Goal: Task Accomplishment & Management: Manage account settings

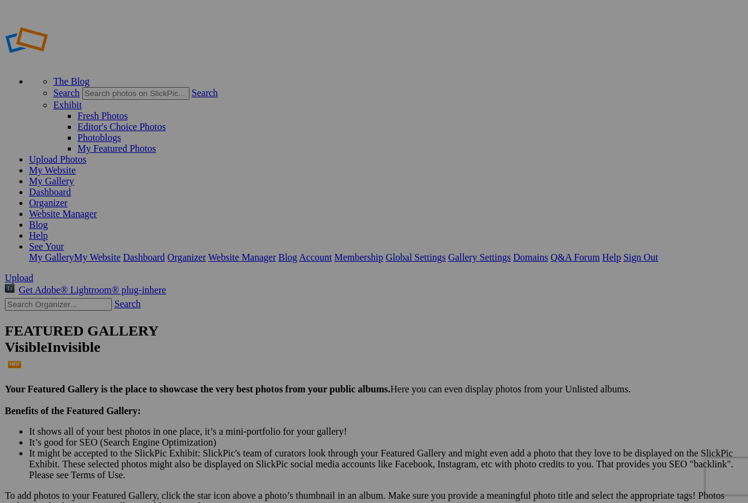
type input "2025 Lean In Latinas - Take Charge Conference"
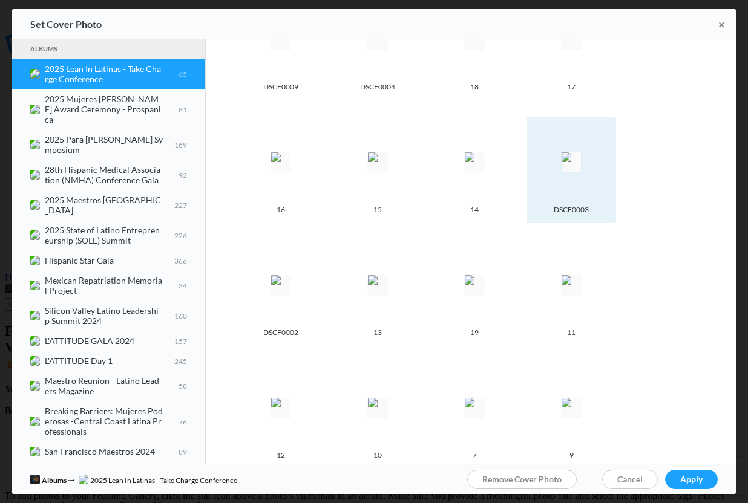
scroll to position [1638, 0]
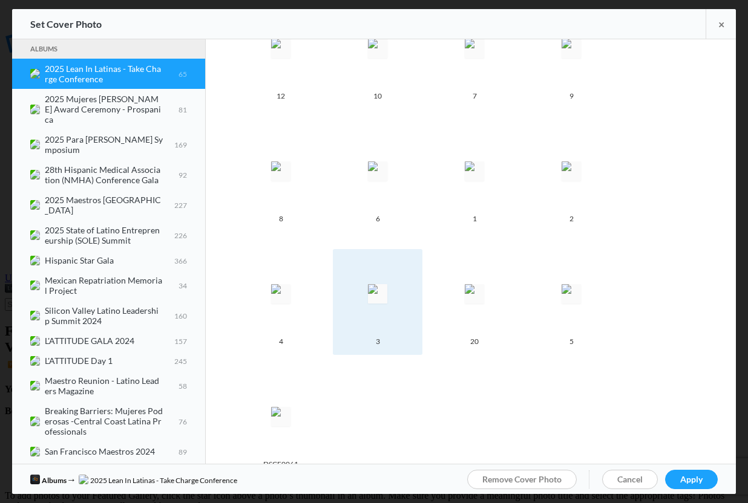
click at [368, 284] on img at bounding box center [377, 293] width 19 height 19
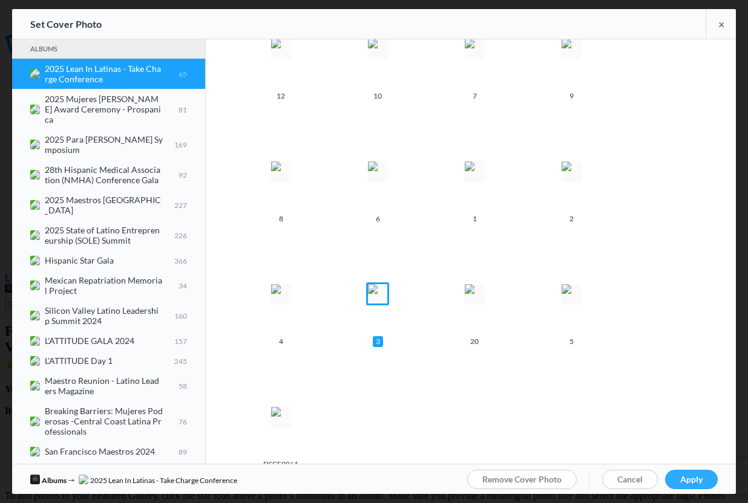
click at [696, 482] on span "Apply" at bounding box center [691, 479] width 22 height 10
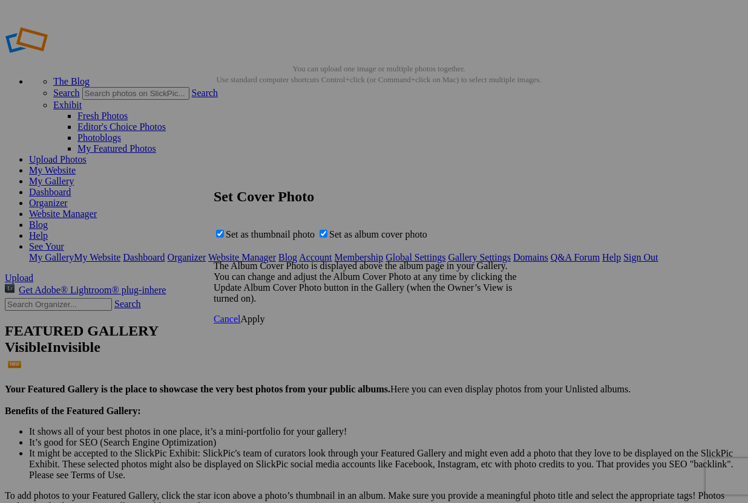
click at [264, 324] on span "Apply" at bounding box center [252, 319] width 24 height 10
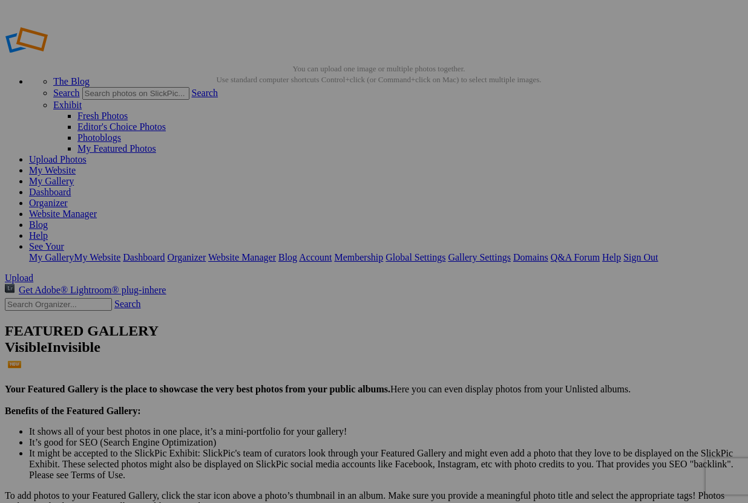
drag, startPoint x: 674, startPoint y: 60, endPoint x: 685, endPoint y: 65, distance: 11.7
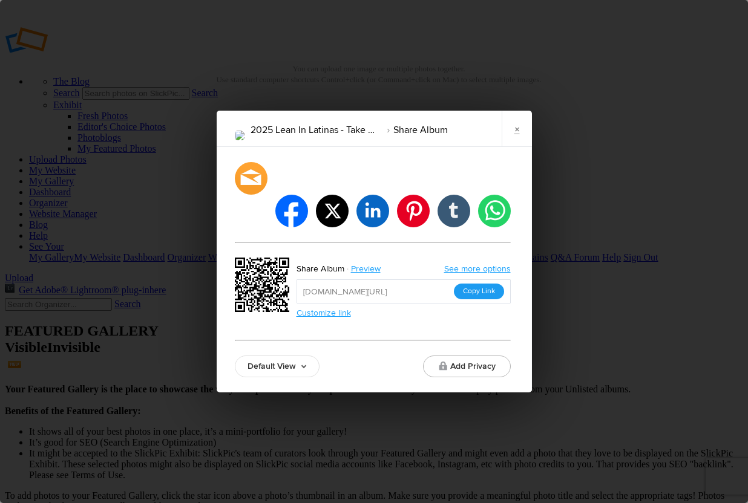
click at [477, 284] on button "Copy Link" at bounding box center [479, 292] width 50 height 16
click at [495, 284] on button "Copy Link" at bounding box center [479, 292] width 50 height 16
click at [483, 284] on button "Copy Link" at bounding box center [479, 292] width 50 height 16
click at [523, 147] on link "×" at bounding box center [517, 129] width 30 height 36
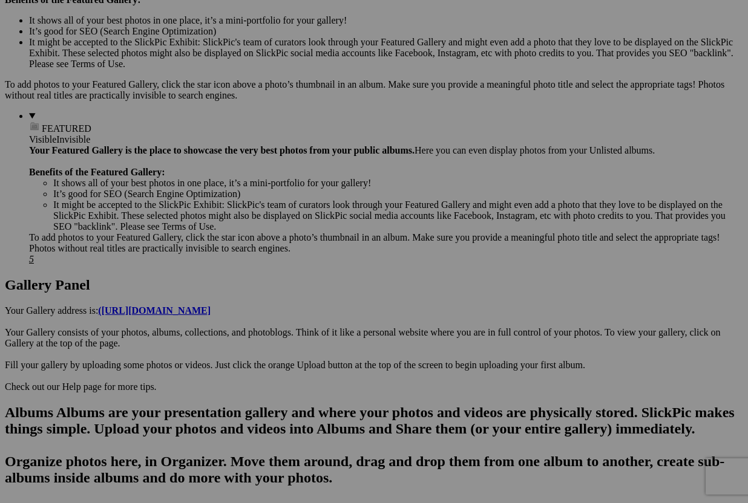
scroll to position [511, 0]
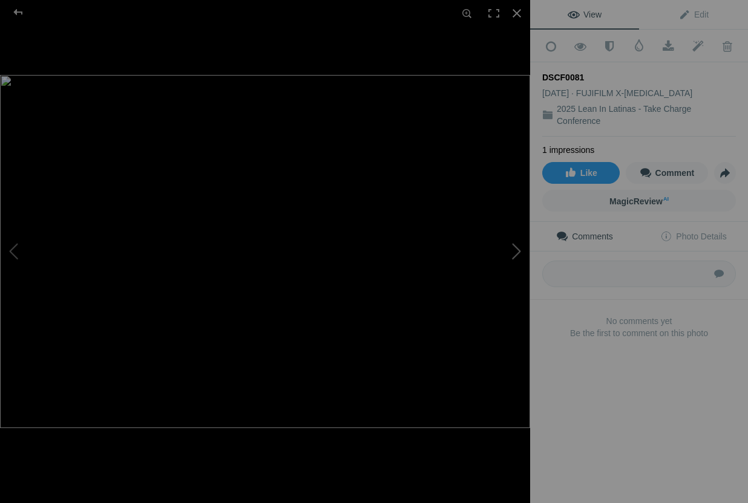
click at [522, 254] on button at bounding box center [484, 251] width 91 height 181
click at [13, 249] on button at bounding box center [45, 251] width 91 height 181
click at [508, 252] on button at bounding box center [484, 251] width 91 height 181
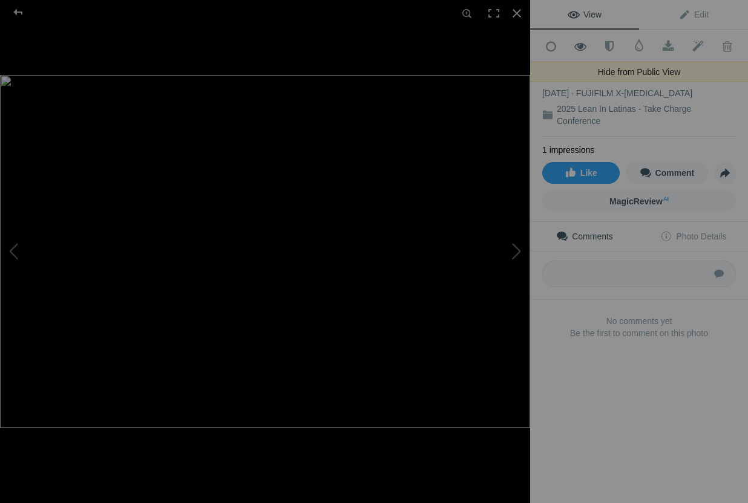
click at [581, 48] on span at bounding box center [581, 47] width 30 height 12
click at [519, 254] on button at bounding box center [484, 251] width 91 height 181
click at [577, 47] on span at bounding box center [581, 47] width 30 height 12
click at [517, 12] on div at bounding box center [516, 13] width 27 height 27
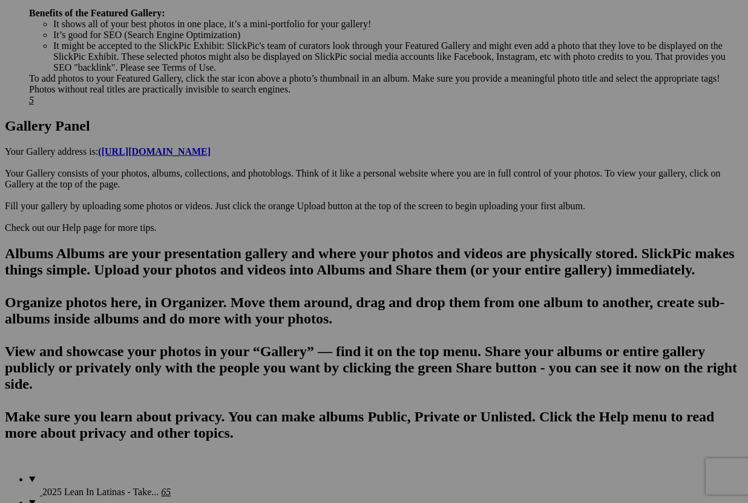
scroll to position [0, 0]
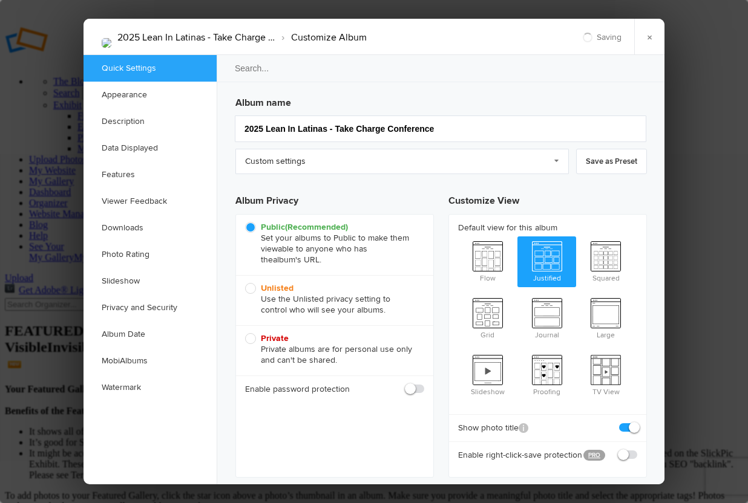
click at [634, 99] on h3 "Album name" at bounding box center [440, 100] width 411 height 19
click at [128, 391] on link "Watermark" at bounding box center [149, 387] width 133 height 27
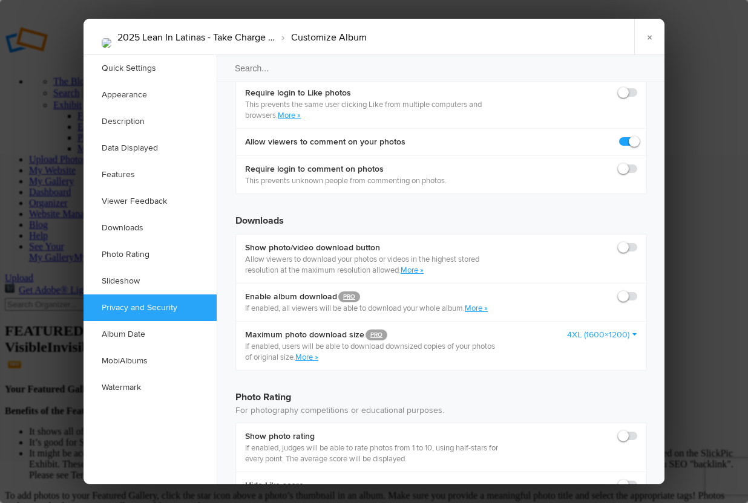
scroll to position [2325, 0]
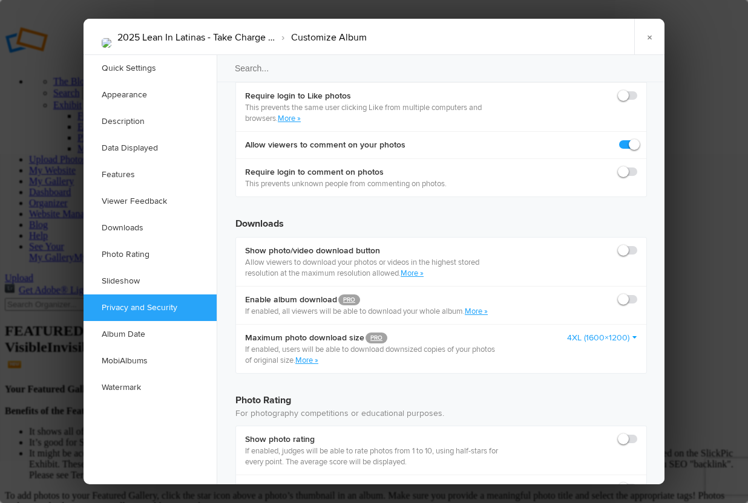
checkbox input "true"
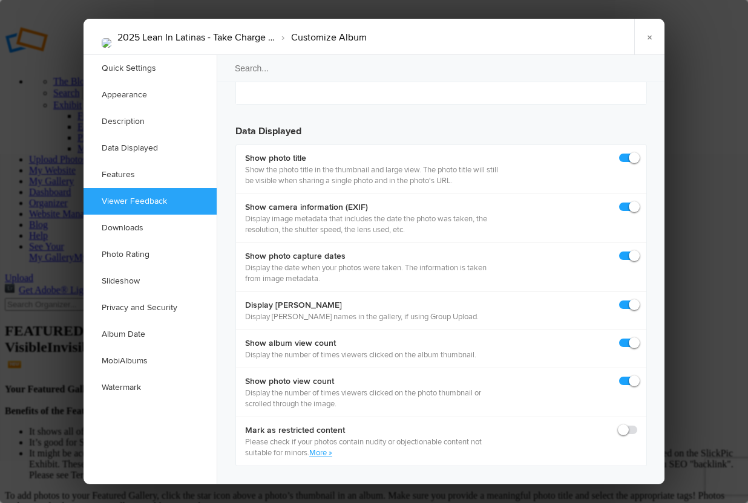
scroll to position [1602, 0]
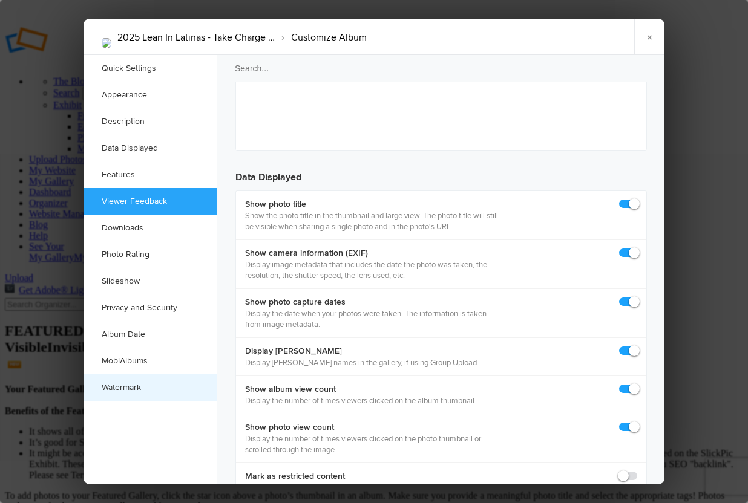
click at [129, 385] on link "Watermark" at bounding box center [149, 387] width 133 height 27
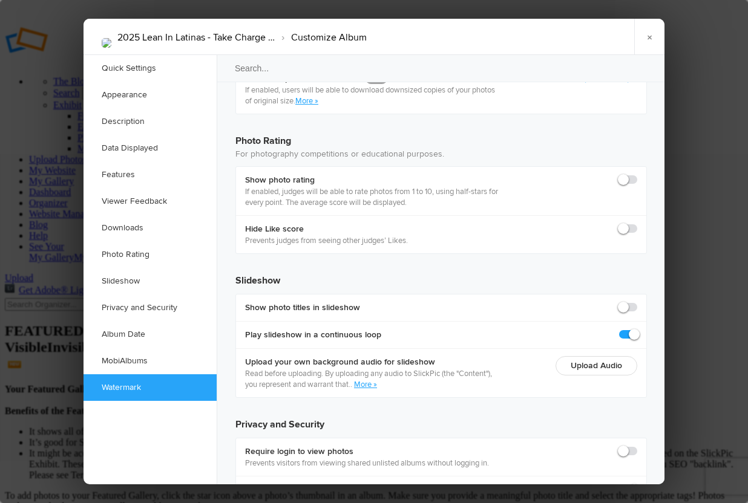
scroll to position [2643, 0]
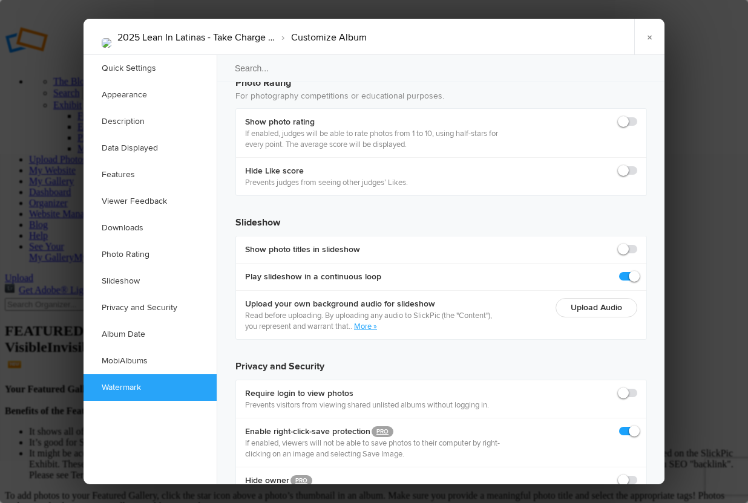
radio input "true"
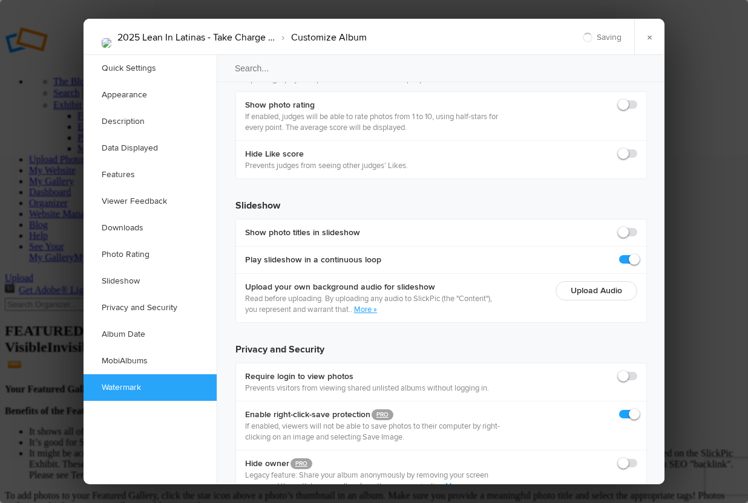
radio input "true"
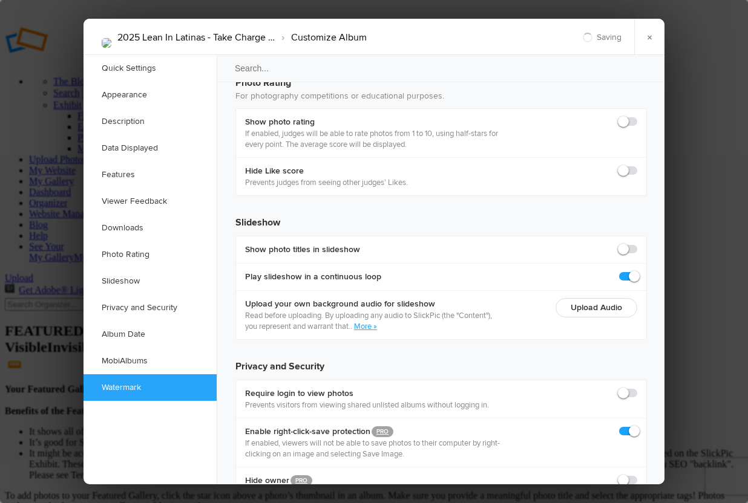
radio input "true"
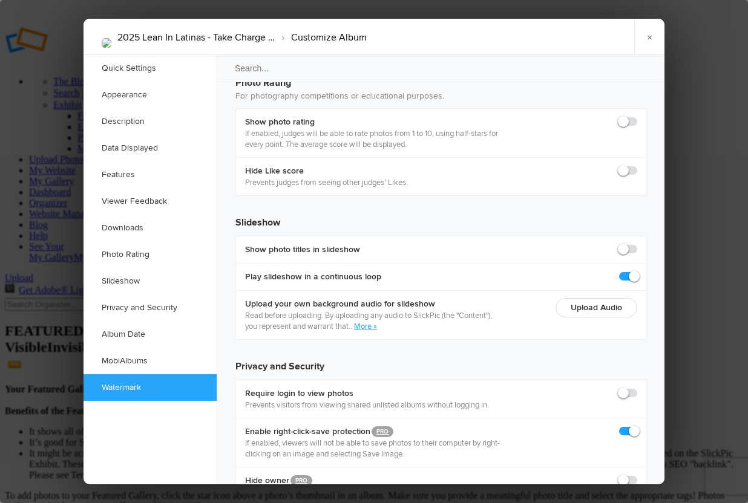
checkbox input "true"
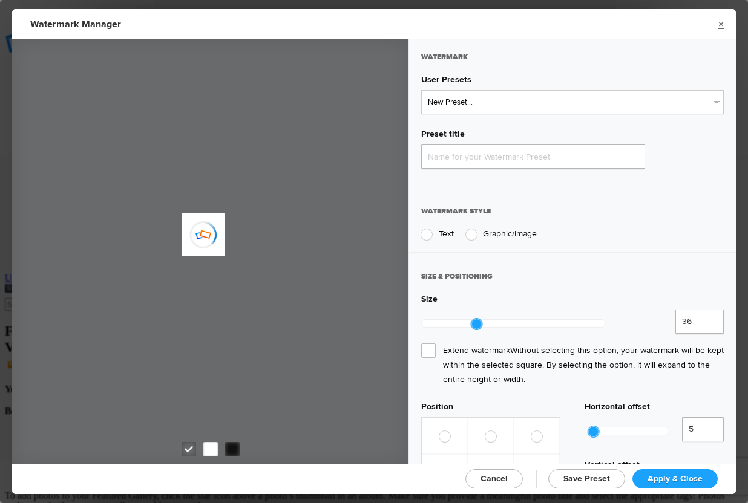
type input "Watermark-8/16/2025"
radio input "true"
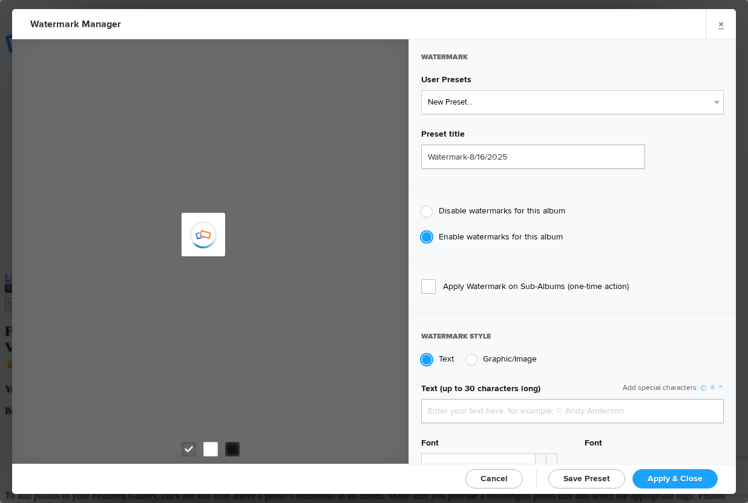
type input "See Your Pix"
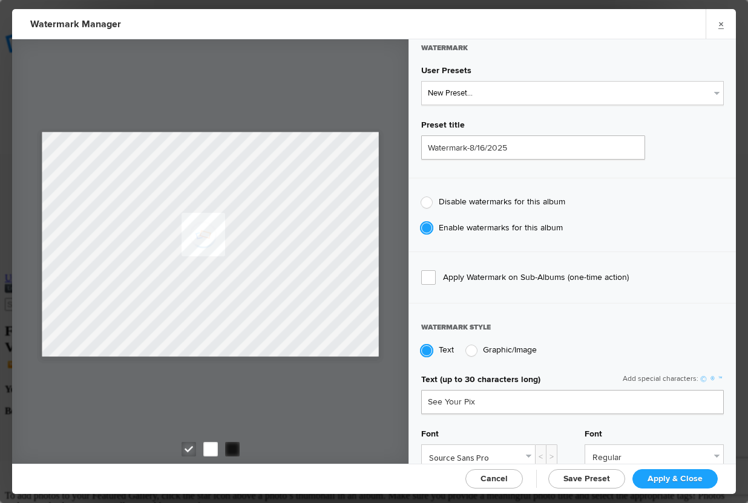
scroll to position [8, 0]
click at [519, 92] on select "New Preset..." at bounding box center [572, 94] width 302 height 24
click at [506, 151] on input "Watermark-8/16/2025" at bounding box center [533, 148] width 224 height 24
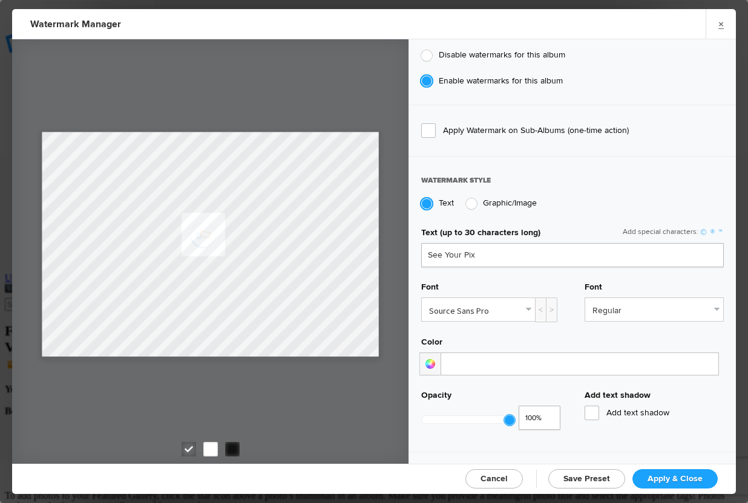
scroll to position [157, 0]
type input "Latina Professionals"
click at [473, 205] on div "Graphic/Image" at bounding box center [501, 202] width 71 height 11
radio input "false"
radio input "true"
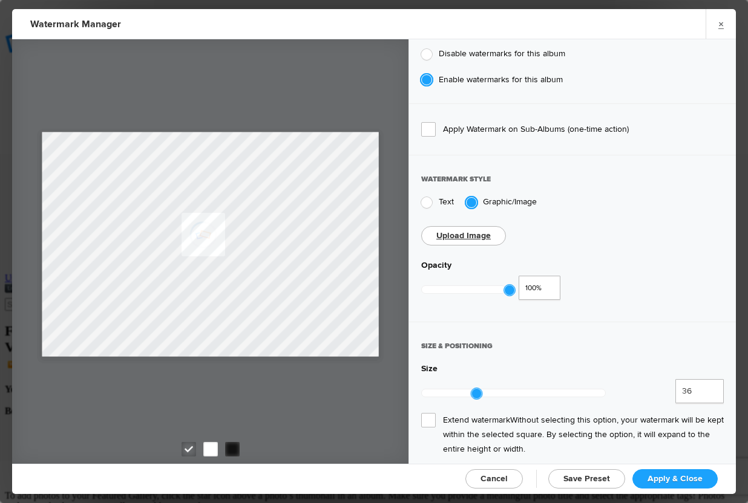
click at [473, 235] on link "Upload Image" at bounding box center [463, 236] width 54 height 10
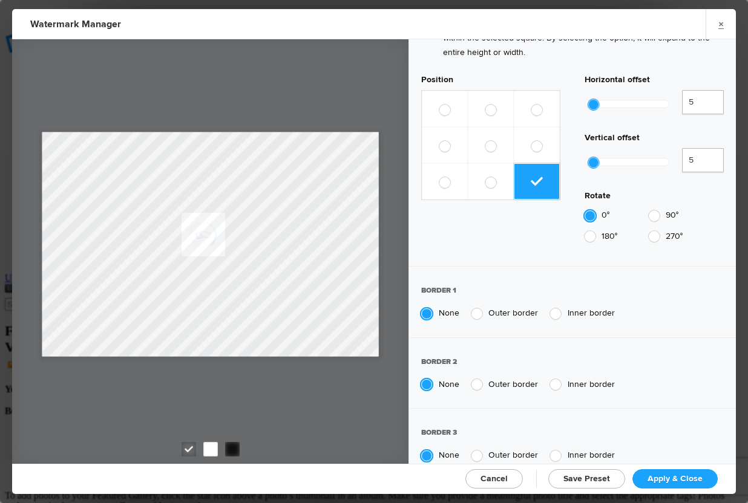
scroll to position [410, 0]
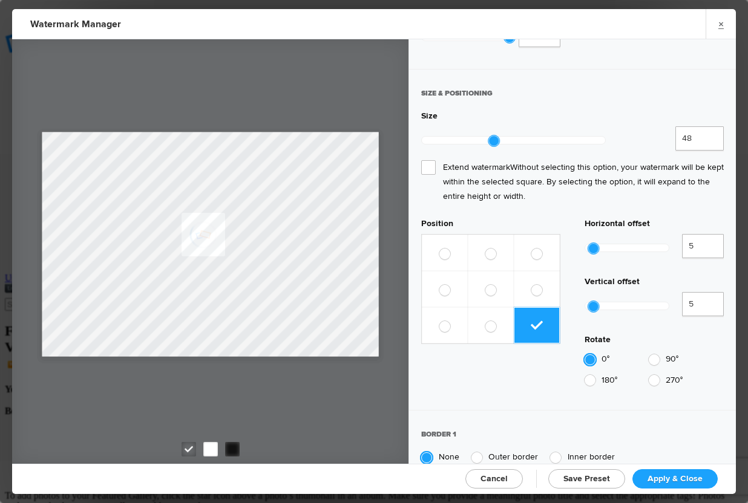
type input "49"
drag, startPoint x: 480, startPoint y: 133, endPoint x: 499, endPoint y: 133, distance: 18.8
click at [499, 136] on div at bounding box center [493, 141] width 11 height 11
click at [450, 271] on label at bounding box center [445, 289] width 46 height 36
click at [439, 284] on input "radio" at bounding box center [439, 284] width 1 height 1
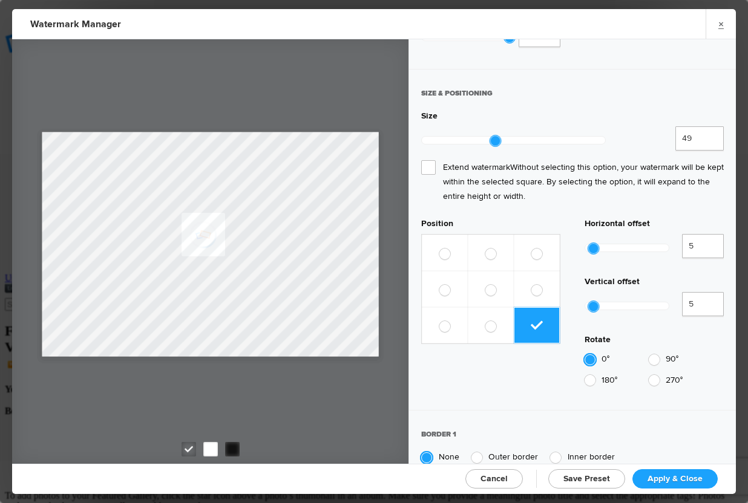
radio input "true"
click at [445, 248] on span at bounding box center [444, 253] width 11 height 11
click at [439, 247] on input "radio" at bounding box center [439, 247] width 1 height 1
radio input "true"
click at [495, 307] on label at bounding box center [491, 325] width 46 height 36
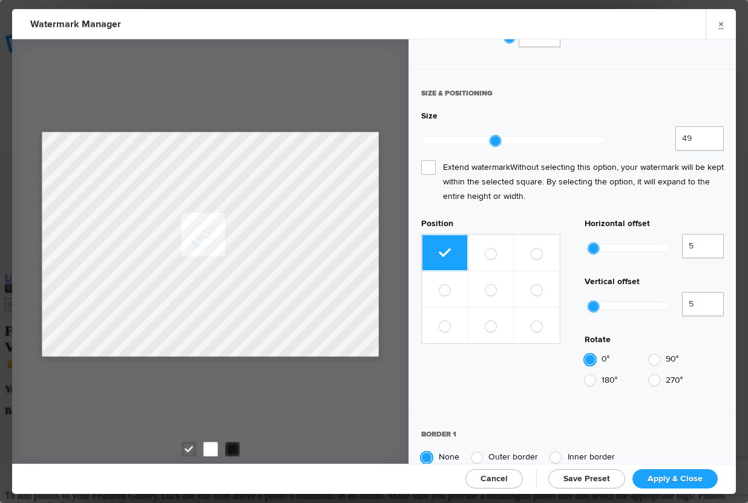
click at [485, 320] on input "radio" at bounding box center [485, 320] width 1 height 1
radio input "true"
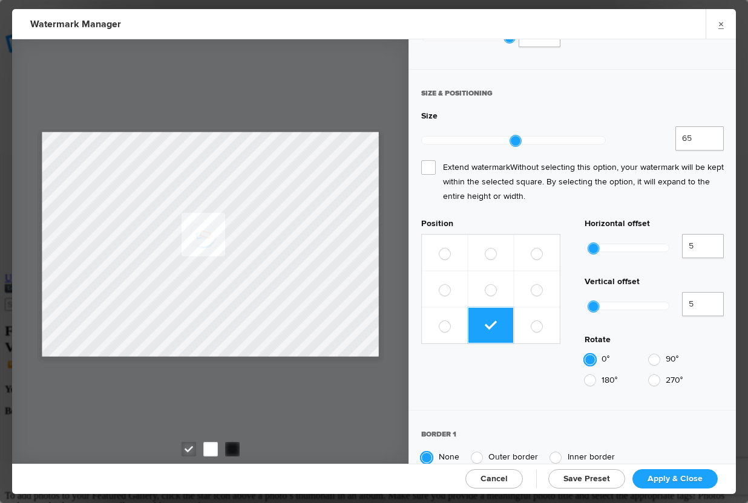
drag, startPoint x: 499, startPoint y: 136, endPoint x: 521, endPoint y: 134, distance: 22.4
click at [521, 136] on div at bounding box center [515, 141] width 11 height 11
type input "61"
click at [512, 136] on div at bounding box center [516, 141] width 11 height 11
click at [546, 88] on div "SIZE & POSITIONING" at bounding box center [572, 99] width 302 height 23
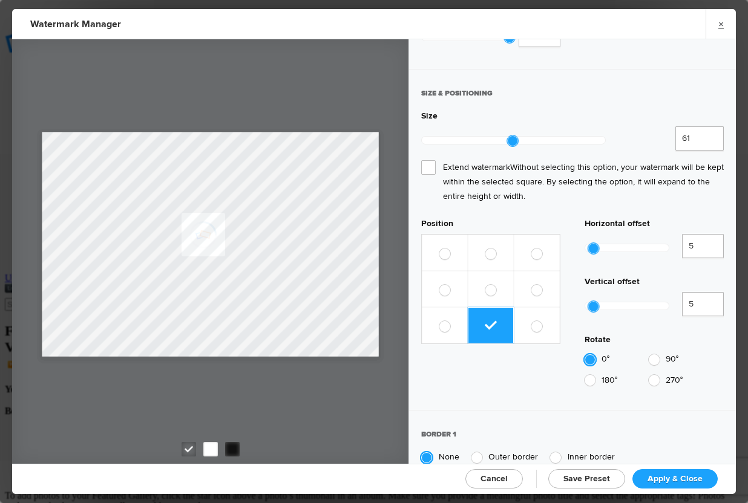
scroll to position [554, 0]
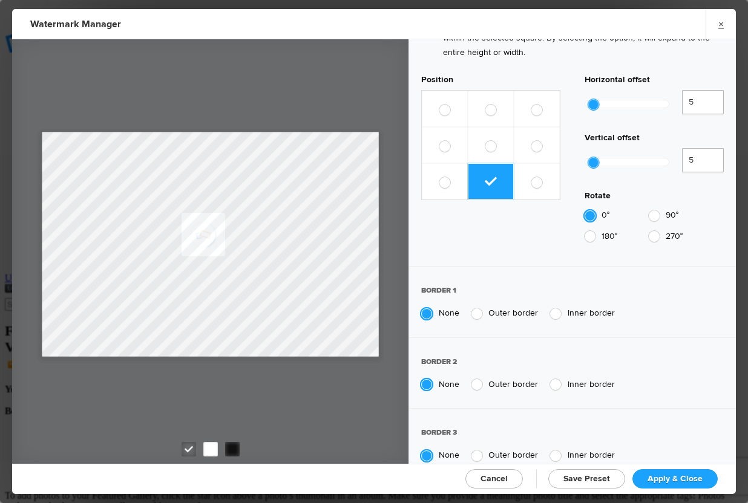
click at [606, 479] on span "Save Preset" at bounding box center [586, 479] width 47 height 10
click at [650, 480] on span "Apply & Close" at bounding box center [674, 479] width 55 height 10
radio input "false"
select select
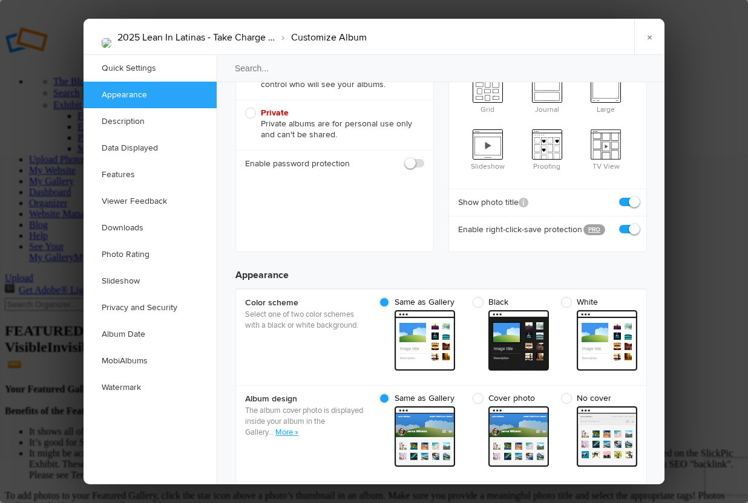
scroll to position [240, 0]
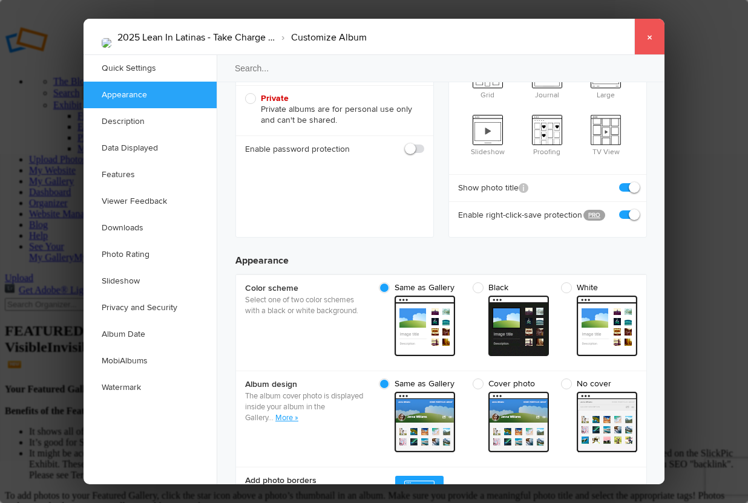
click at [653, 43] on link "×" at bounding box center [649, 37] width 30 height 36
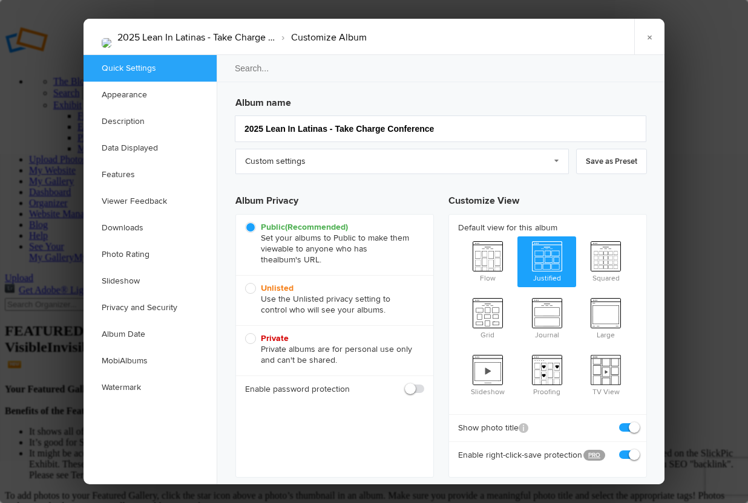
click at [268, 97] on h3 "Album name" at bounding box center [440, 100] width 411 height 19
click at [131, 386] on link "Watermark" at bounding box center [149, 387] width 133 height 27
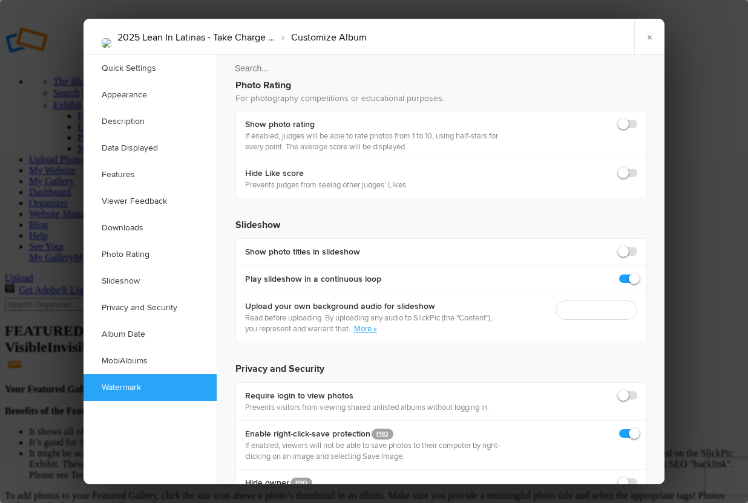
scroll to position [2643, 0]
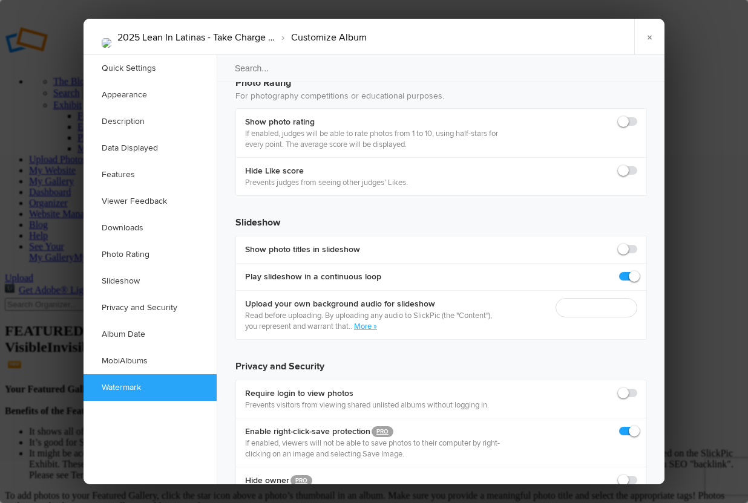
checkbox input "true"
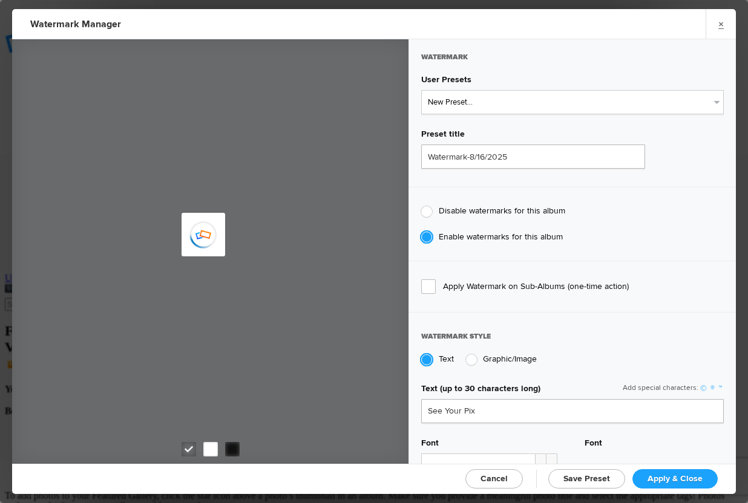
type input "See Your Pix"
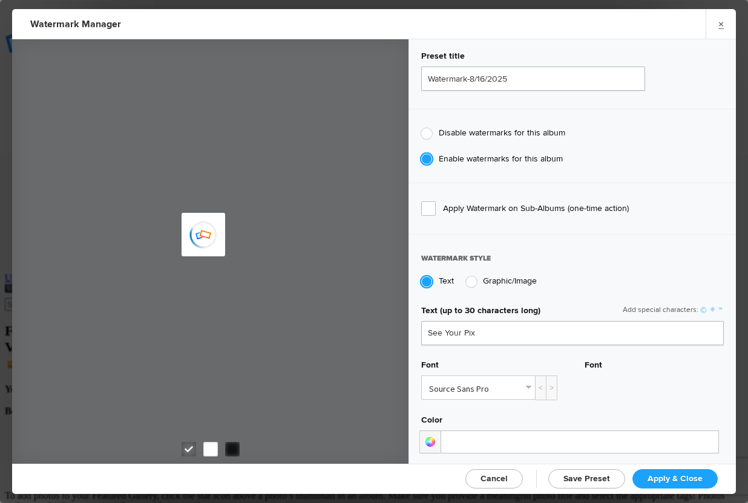
scroll to position [34, 0]
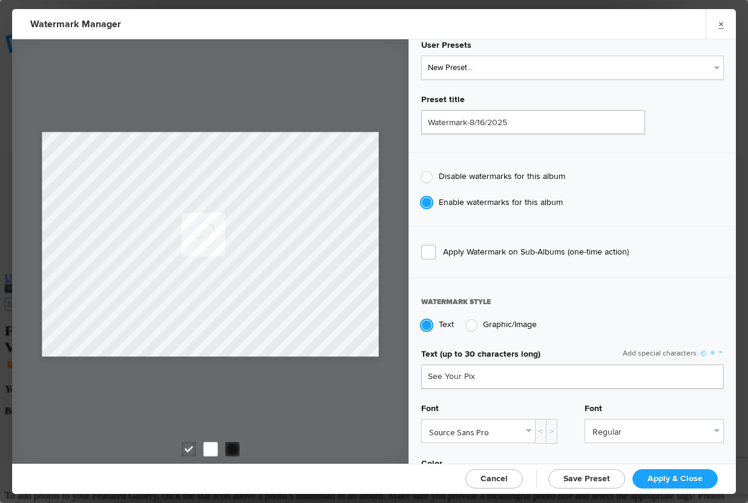
type input "Latina Professionals"
radio input "false"
radio input "true"
type input "61"
radio input "true"
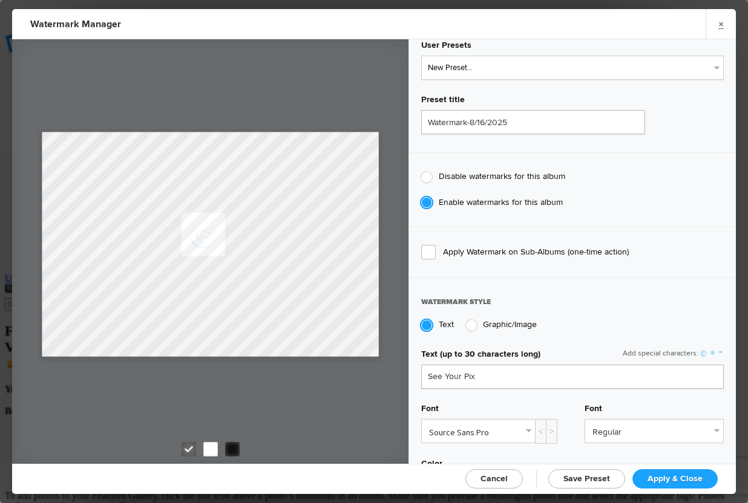
radio input "false"
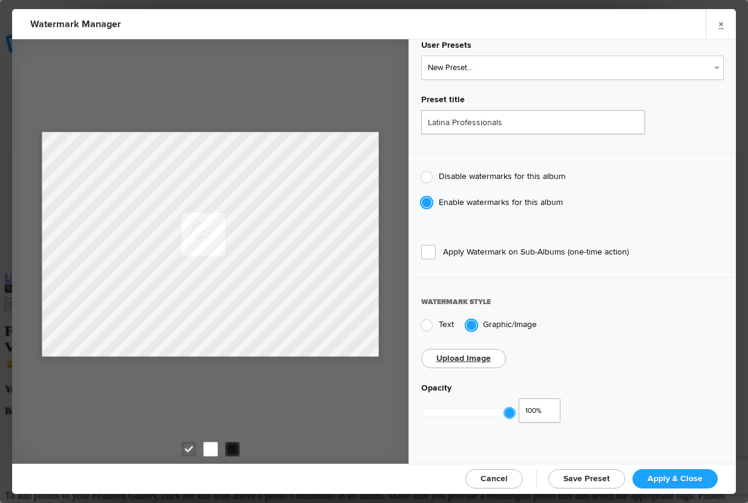
scroll to position [353, 0]
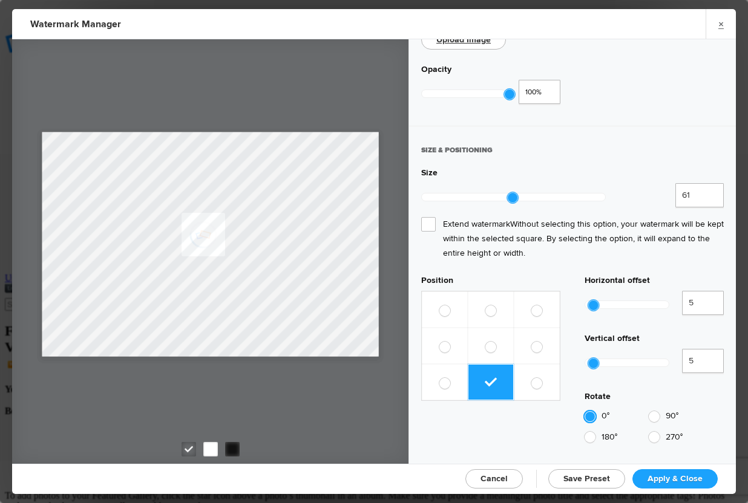
click at [539, 305] on span at bounding box center [536, 310] width 11 height 11
click at [531, 304] on input "radio" at bounding box center [531, 304] width 1 height 1
radio input "true"
click at [590, 475] on span "Save Preset" at bounding box center [586, 479] width 47 height 10
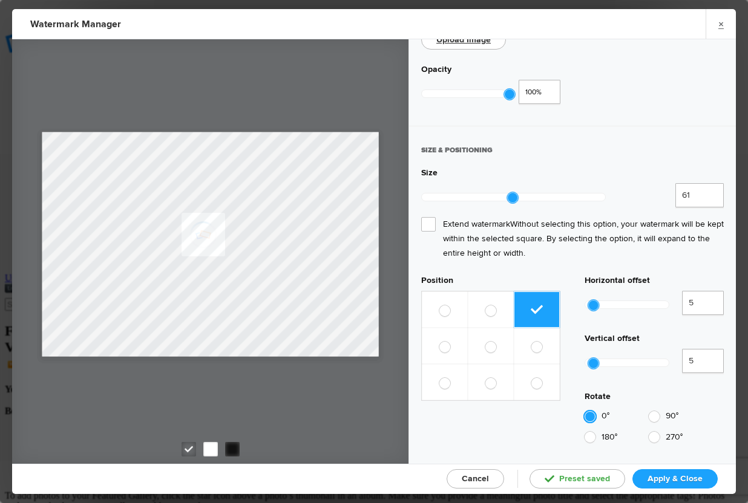
click at [673, 482] on span "Apply & Close" at bounding box center [674, 479] width 55 height 10
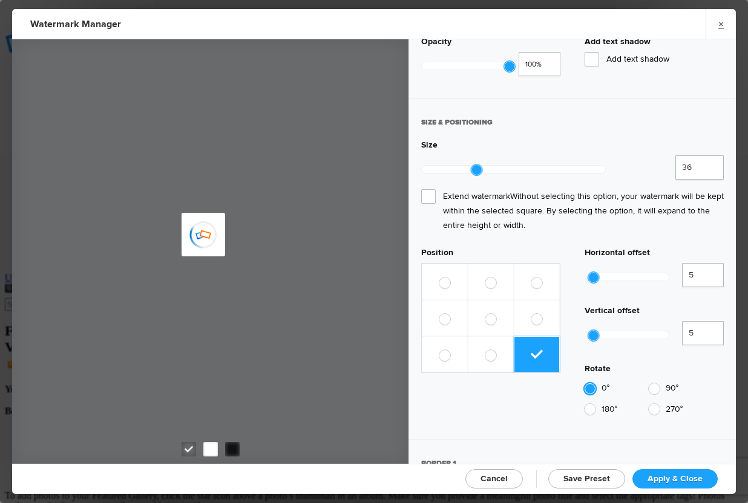
type input "See Your Pix"
type input "Latina Professionals"
radio input "false"
radio input "true"
type input "61"
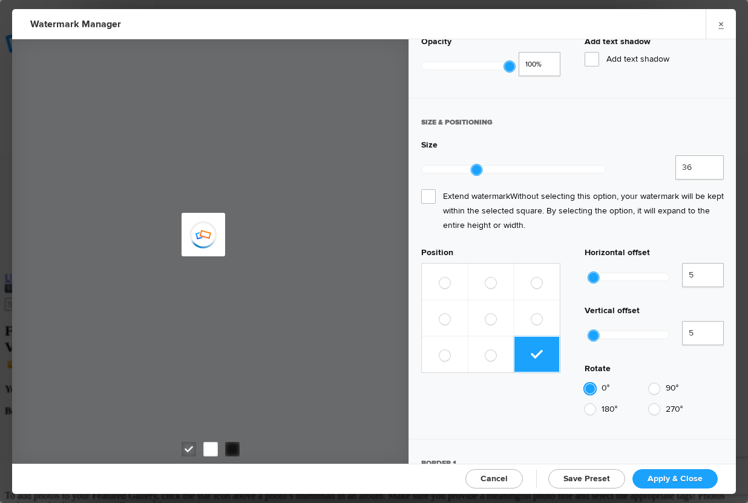
radio input "true"
radio input "false"
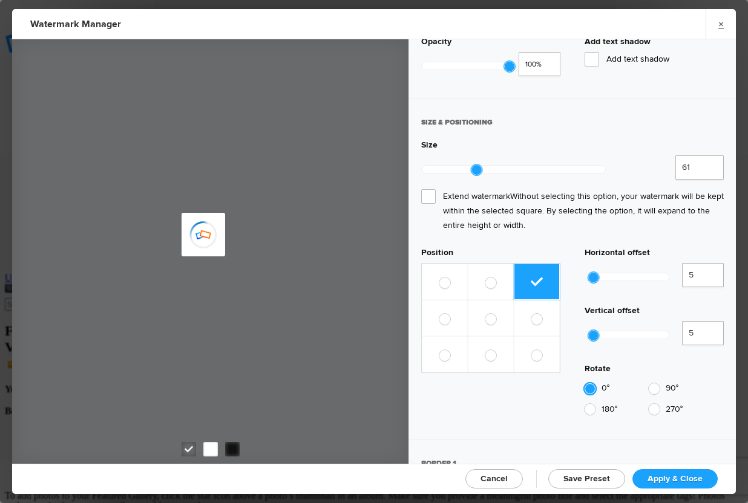
radio input "false"
radio input "true"
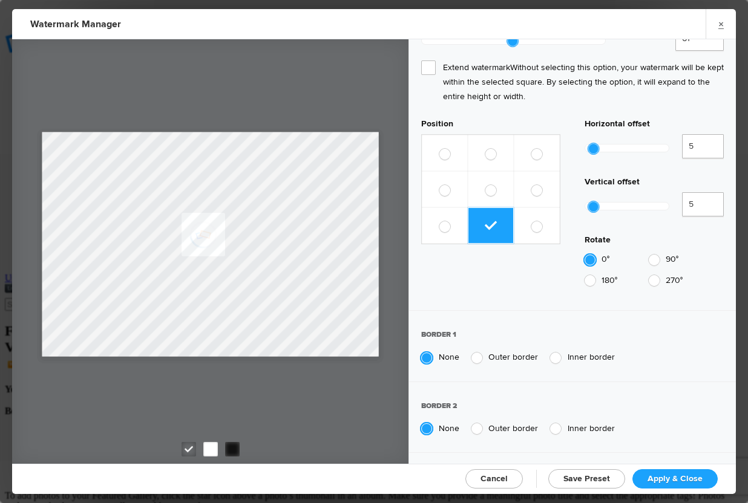
scroll to position [382, 0]
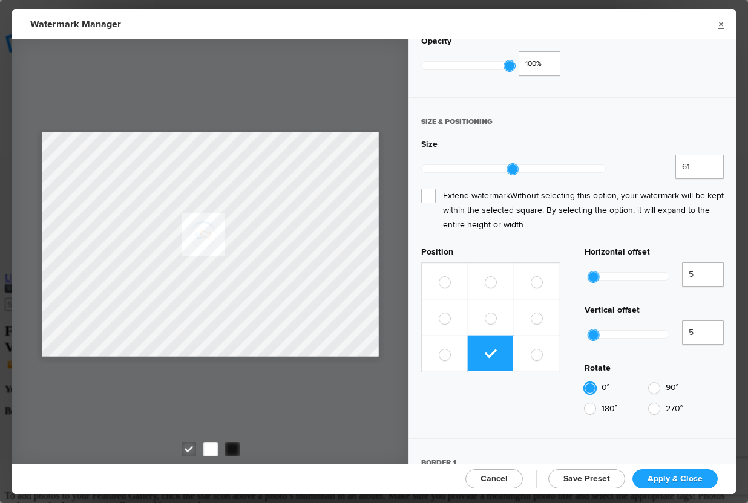
click at [446, 336] on label at bounding box center [445, 354] width 46 height 36
click at [439, 348] on input "radio" at bounding box center [439, 348] width 1 height 1
radio input "true"
type input "66"
drag, startPoint x: 512, startPoint y: 161, endPoint x: 520, endPoint y: 161, distance: 7.3
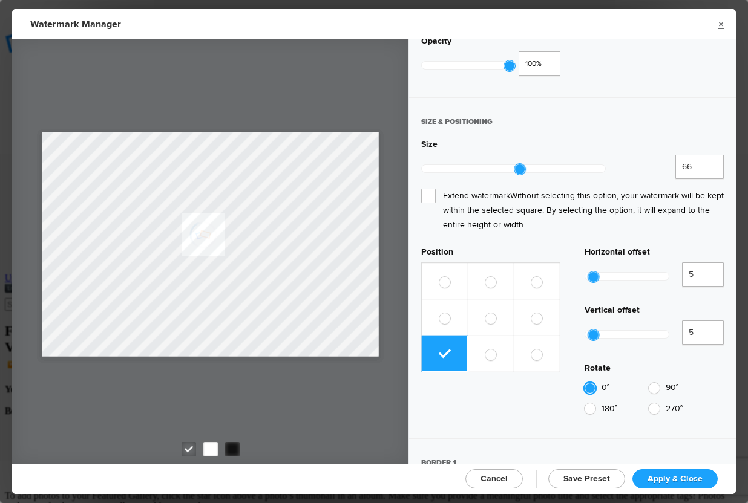
click at [520, 164] on div at bounding box center [519, 169] width 11 height 11
click at [603, 477] on span "Save Preset" at bounding box center [586, 479] width 47 height 10
click at [660, 477] on span "Apply & Close" at bounding box center [674, 479] width 55 height 10
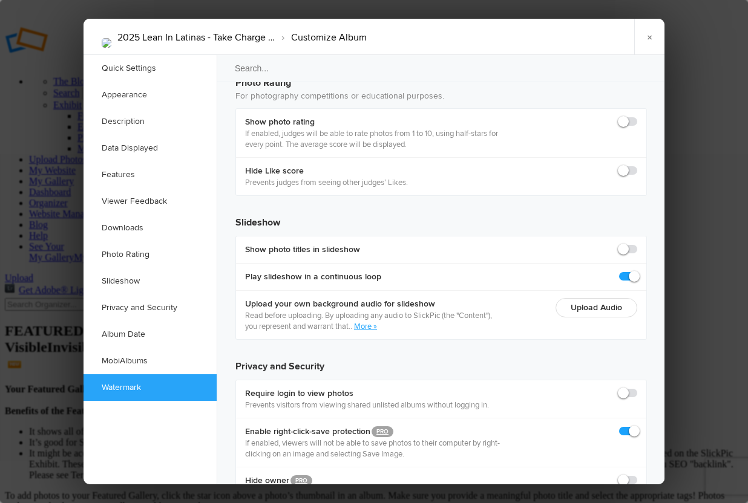
click at [712, 283] on div at bounding box center [374, 251] width 748 height 503
